Goal: Complete application form

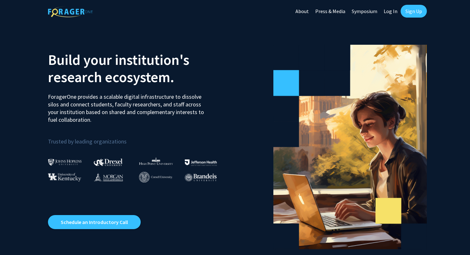
click at [393, 12] on link "Log In" at bounding box center [391, 11] width 20 height 22
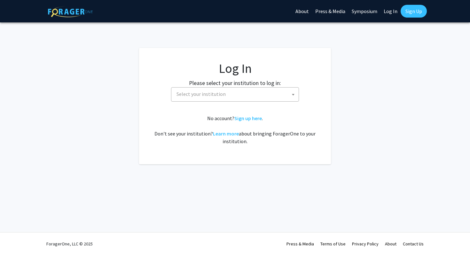
click at [292, 93] on span at bounding box center [293, 95] width 6 height 14
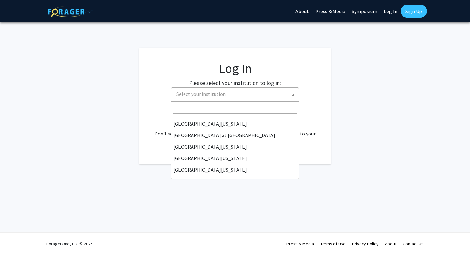
scroll to position [224, 0]
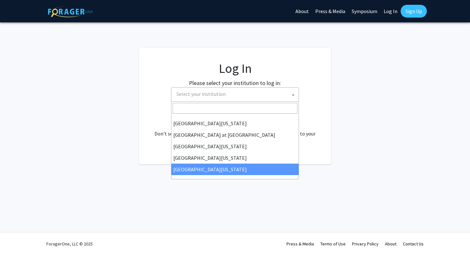
select select "33"
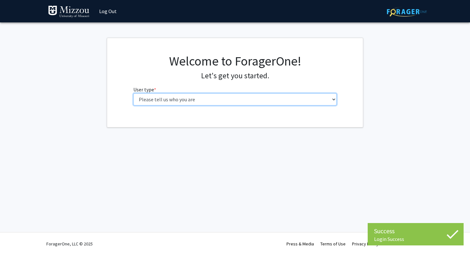
click at [335, 99] on select "Please tell us who you are Undergraduate Student Master's Student Doctoral Cand…" at bounding box center [235, 99] width 204 height 12
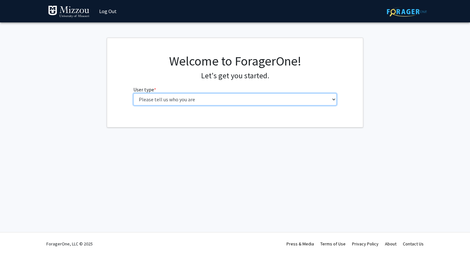
select select "1: undergrad"
click at [133, 93] on select "Please tell us who you are Undergraduate Student Master's Student Doctoral Cand…" at bounding box center [235, 99] width 204 height 12
